Goal: Information Seeking & Learning: Understand process/instructions

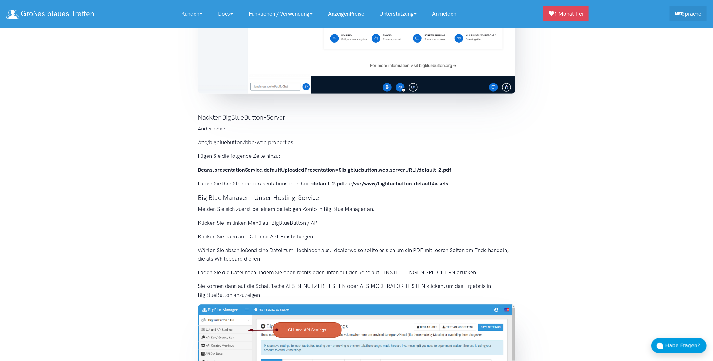
scroll to position [211, 0]
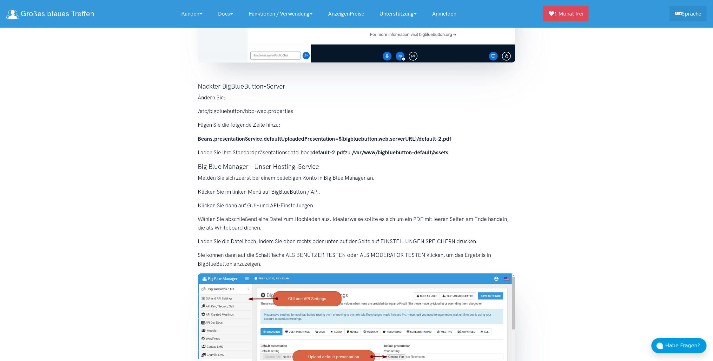
click at [439, 171] on div "Die Standardpräsentation wird standardmäßig in BigBlueButton geladen. Es macht …" at bounding box center [357, 155] width 330 height 558
click at [124, 252] on section "Die Standardpräsentation wird standardmäßig in BigBlueButton geladen. Es macht …" at bounding box center [356, 150] width 713 height 579
drag, startPoint x: 199, startPoint y: 139, endPoint x: 449, endPoint y: 134, distance: 250.6
click at [449, 134] on div "Die Standardpräsentation wird standardmäßig in BigBlueButton geladen. Es macht …" at bounding box center [357, 155] width 330 height 558
copy strong "Beans.presentationService.defaultUploadedPresentation=${bigbluebutton.web.serve…"
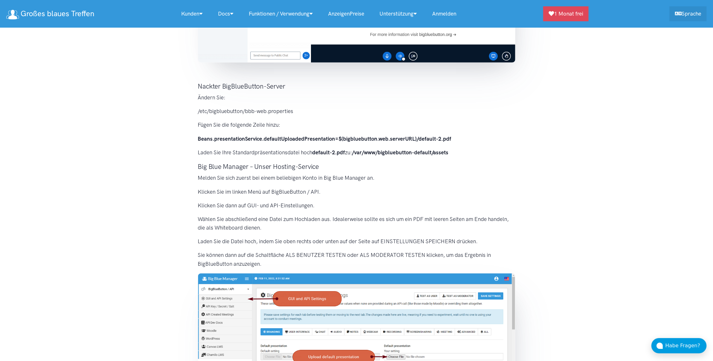
click at [118, 267] on section "Die Standardpräsentation wird standardmäßig in BigBlueButton geladen. Es macht …" at bounding box center [356, 150] width 713 height 579
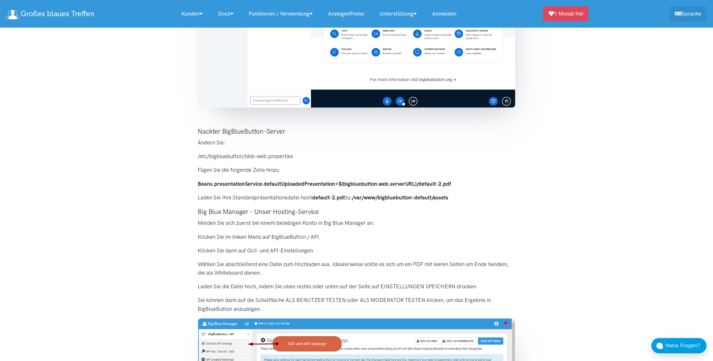
scroll to position [0, 0]
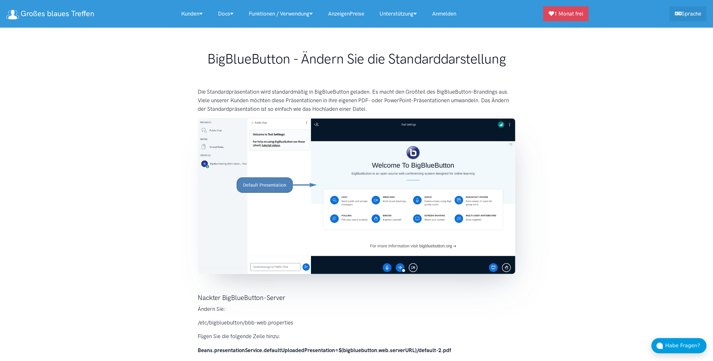
click at [190, 101] on section "Die Standardpräsentation wird standardmäßig in BigBlueButton geladen. Es macht …" at bounding box center [356, 361] width 713 height 579
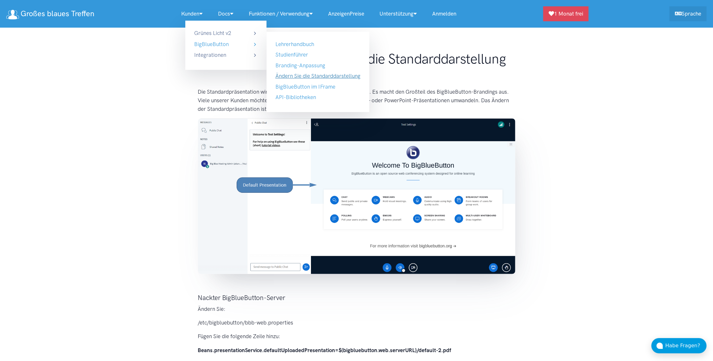
click at [316, 77] on link "Ändern Sie die Standarddarstellung" at bounding box center [318, 76] width 85 height 6
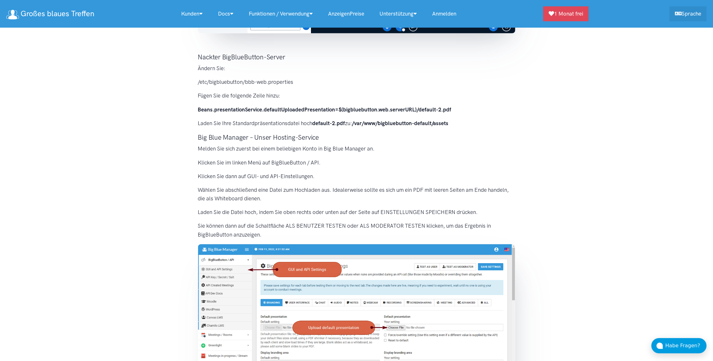
scroll to position [188, 0]
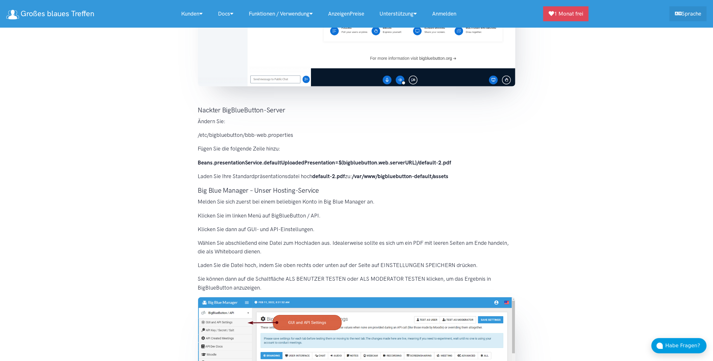
drag, startPoint x: 631, startPoint y: 88, endPoint x: 632, endPoint y: 83, distance: 4.9
click at [631, 88] on section "Die Standardpräsentation wird standardmäßig in BigBlueButton geladen. Es macht …" at bounding box center [356, 174] width 713 height 579
